Goal: Information Seeking & Learning: Learn about a topic

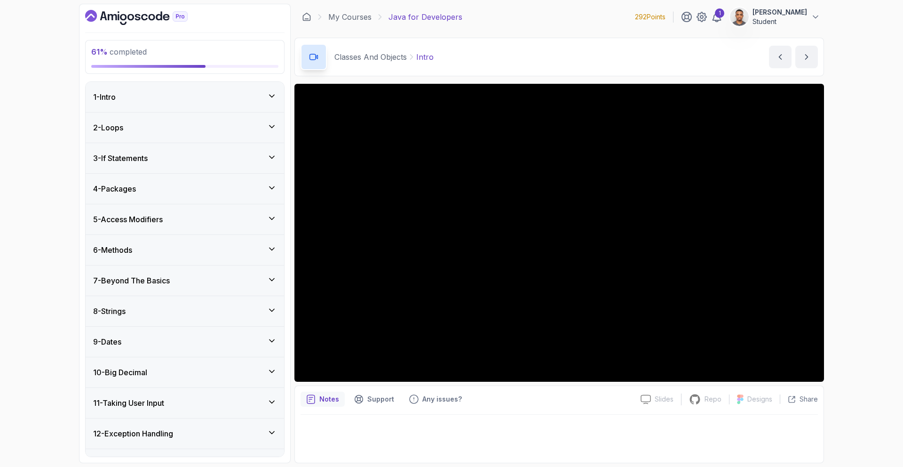
scroll to position [1115, 0]
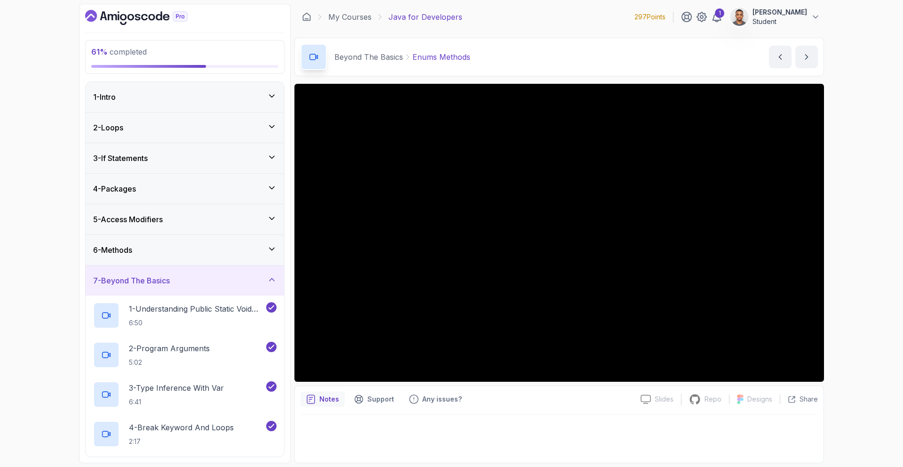
click at [227, 276] on div "7 - Beyond The Basics" at bounding box center [184, 280] width 183 height 11
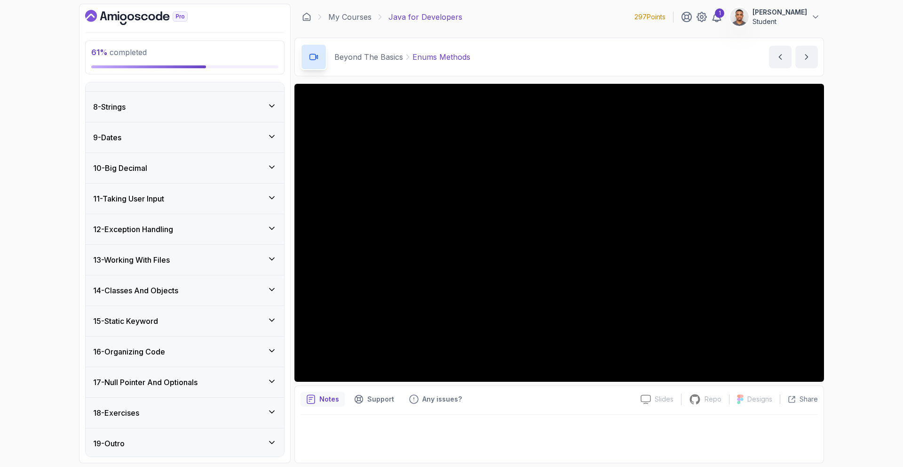
scroll to position [207, 0]
click at [145, 262] on h3 "13 - Working With Files" at bounding box center [131, 257] width 77 height 11
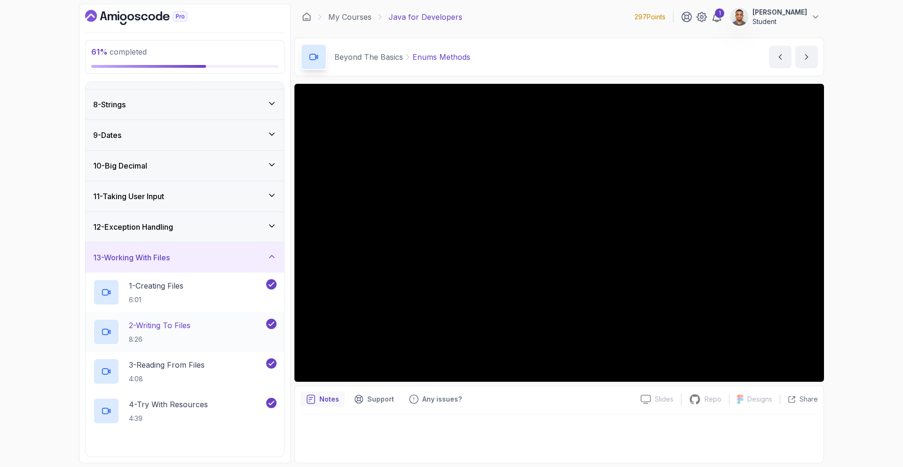
scroll to position [404, 0]
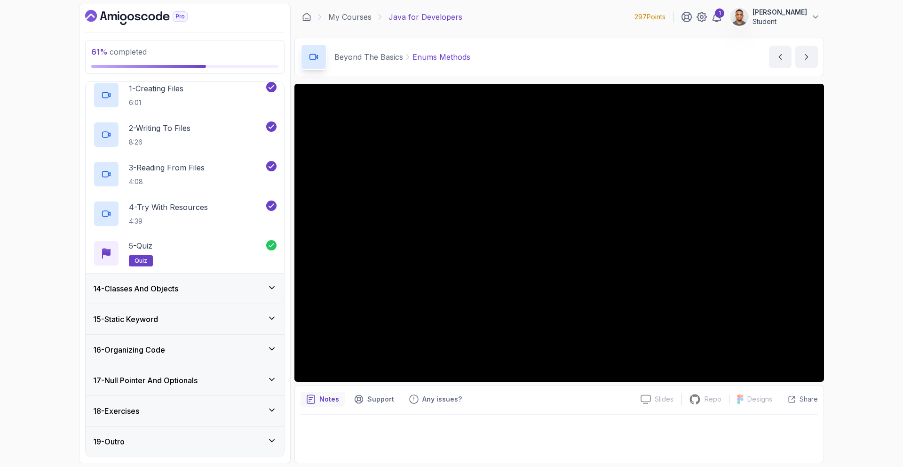
click at [193, 283] on div "14 - Classes And Objects" at bounding box center [184, 288] width 183 height 11
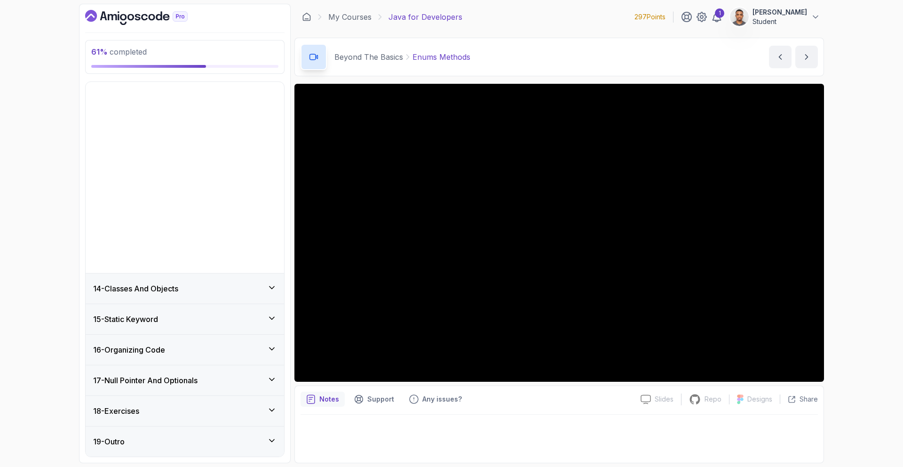
scroll to position [207, 0]
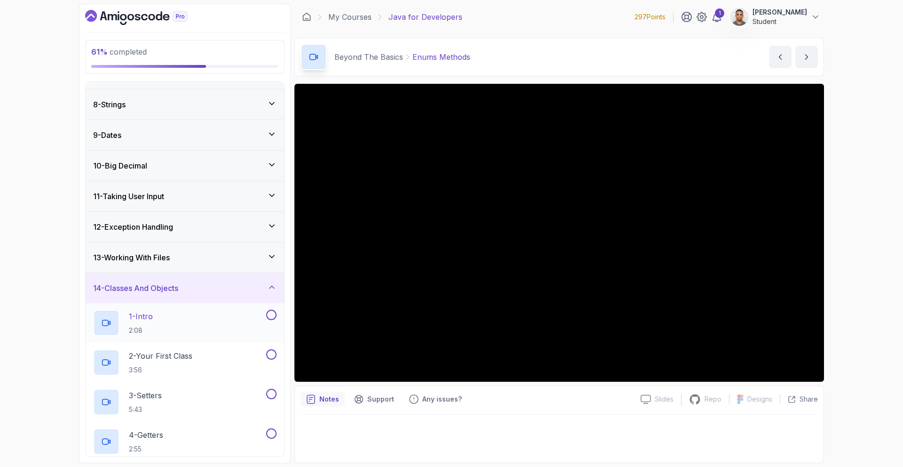
click at [177, 322] on div "1 - Intro 2:08" at bounding box center [178, 323] width 171 height 26
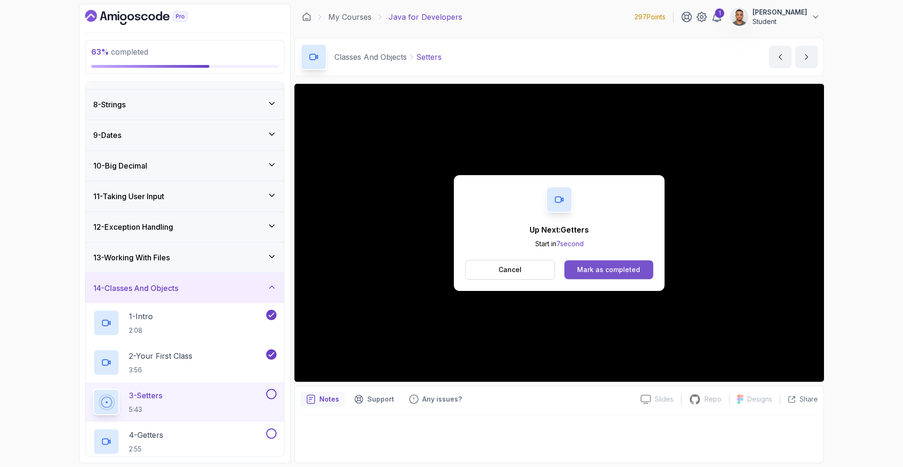
click at [621, 268] on div "Mark as completed" at bounding box center [608, 269] width 63 height 9
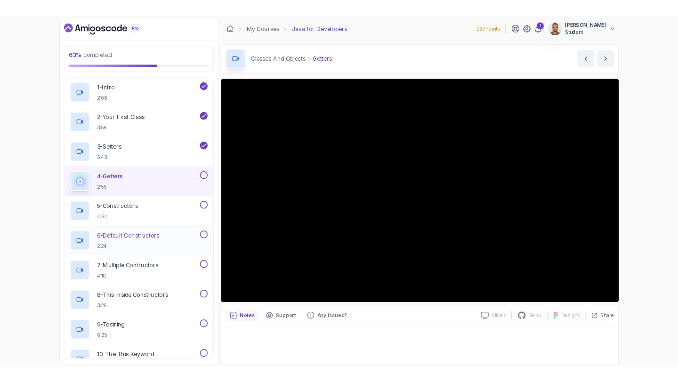
scroll to position [444, 0]
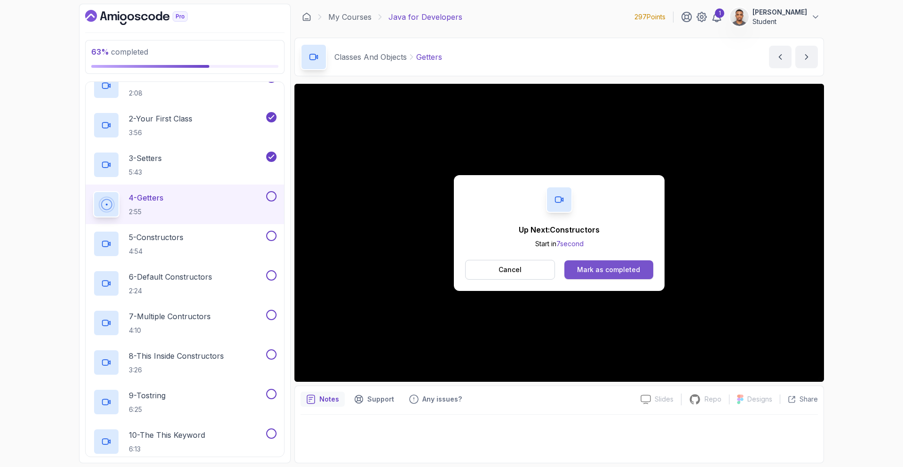
click at [623, 274] on button "Mark as completed" at bounding box center [609, 269] width 89 height 19
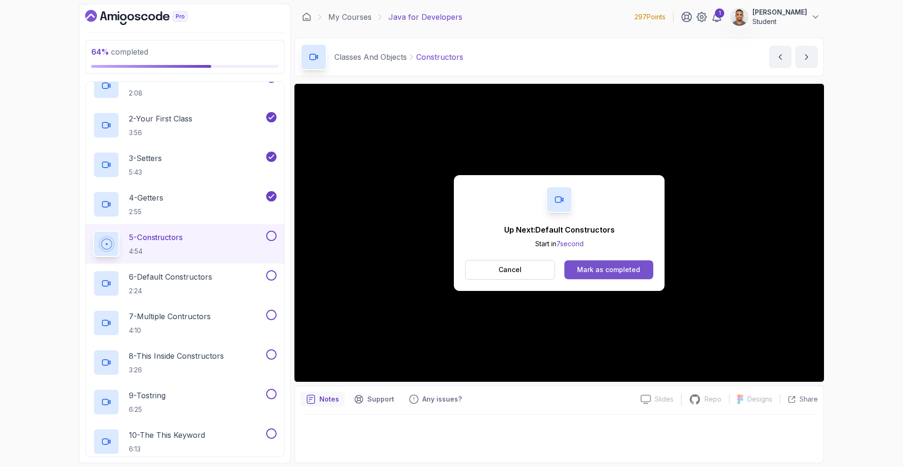
click at [602, 266] on div "Mark as completed" at bounding box center [608, 269] width 63 height 9
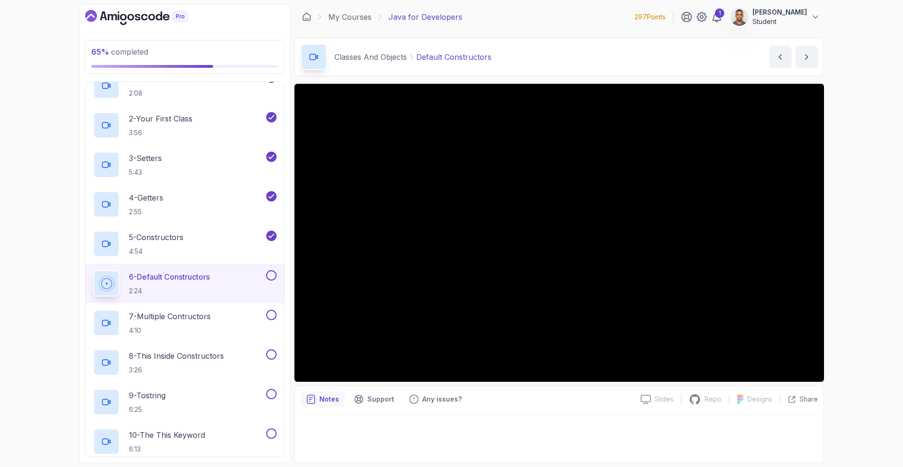
click at [451, 442] on div at bounding box center [560, 436] width 518 height 42
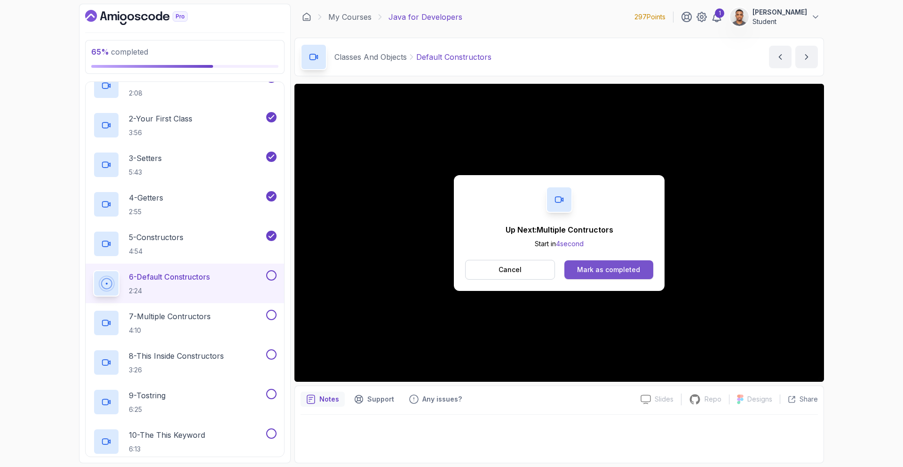
click at [610, 272] on div "Mark as completed" at bounding box center [608, 269] width 63 height 9
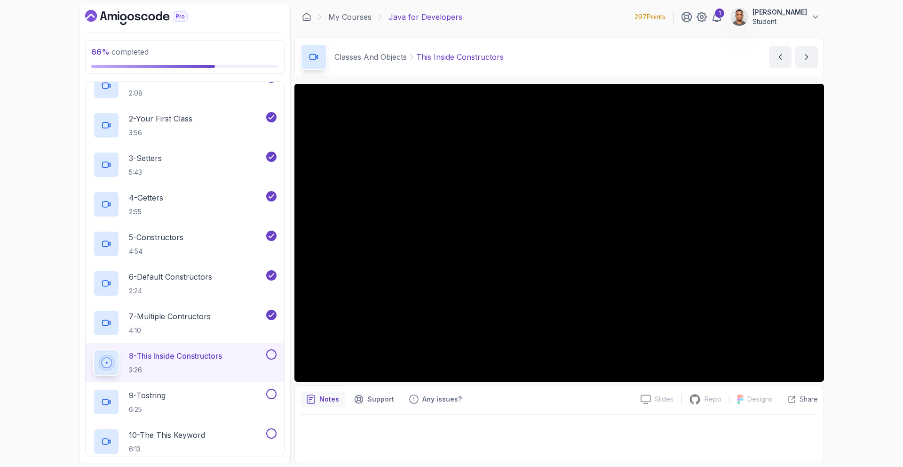
scroll to position [444, 0]
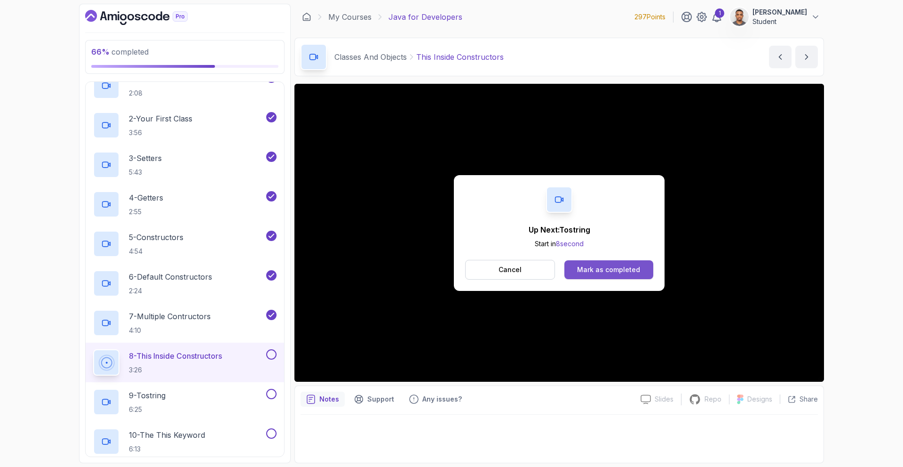
click at [610, 271] on div "Mark as completed" at bounding box center [608, 269] width 63 height 9
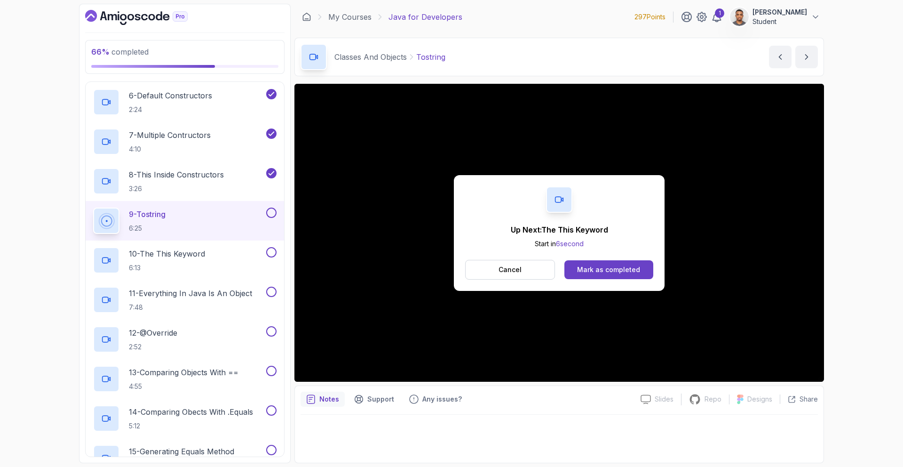
scroll to position [617, 0]
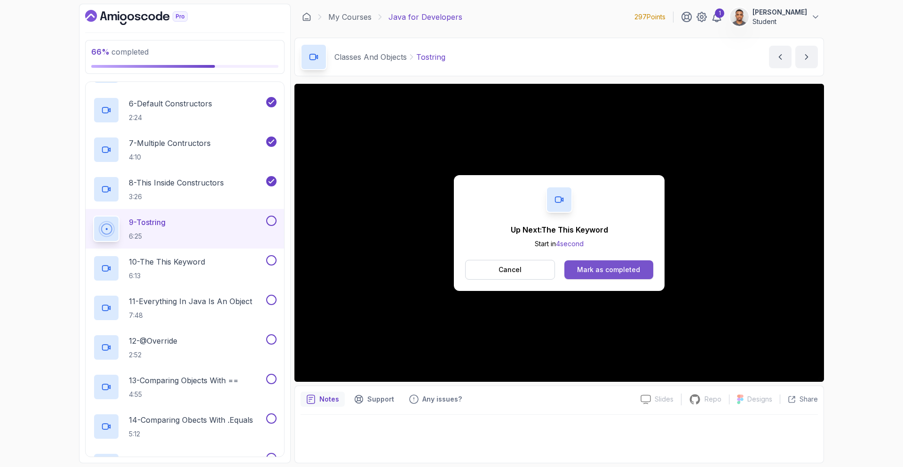
click at [613, 265] on div "Mark as completed" at bounding box center [608, 269] width 63 height 9
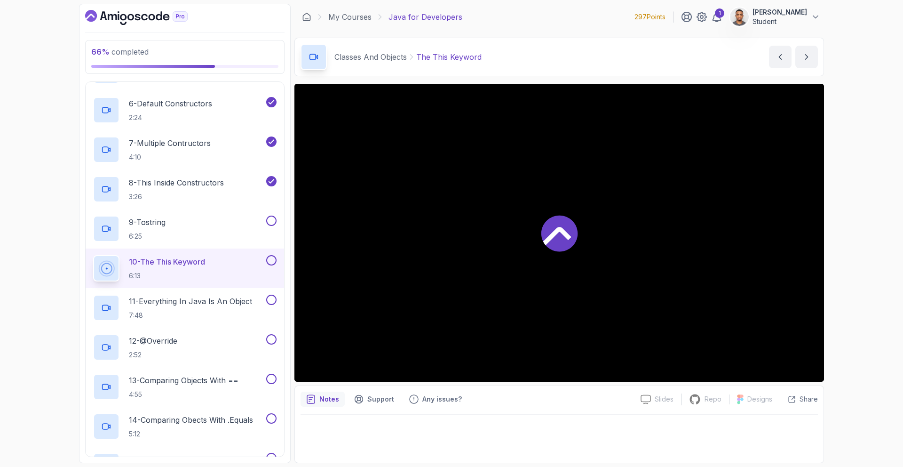
click at [613, 265] on div at bounding box center [560, 233] width 530 height 298
click at [568, 425] on div at bounding box center [560, 436] width 518 height 42
